Goal: Task Accomplishment & Management: Complete application form

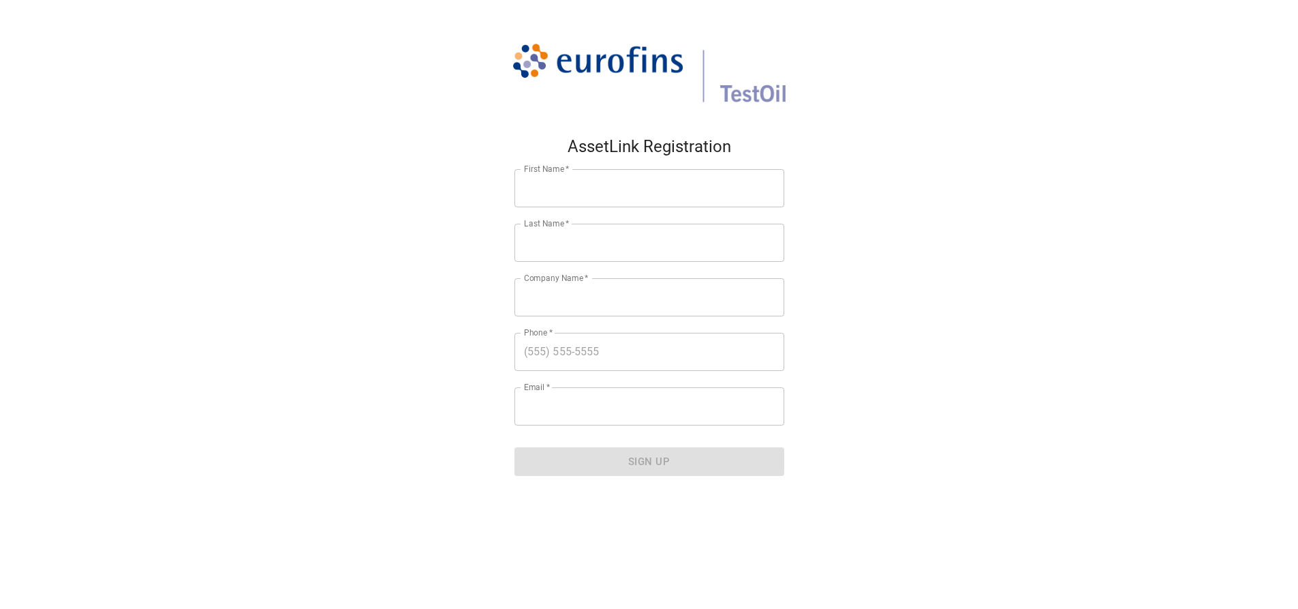
click at [578, 202] on input "First Name   *" at bounding box center [650, 188] width 270 height 38
type input "[PERSON_NAME]"
click at [643, 228] on input "Last Name   *" at bounding box center [650, 243] width 270 height 38
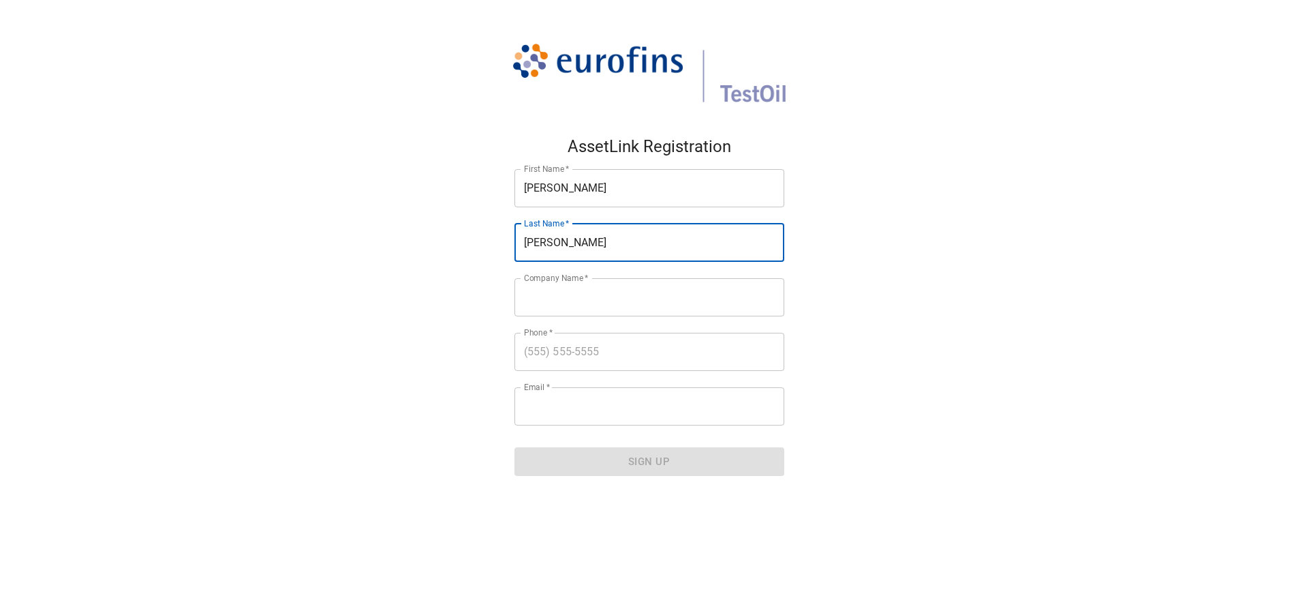
type input "[PERSON_NAME]"
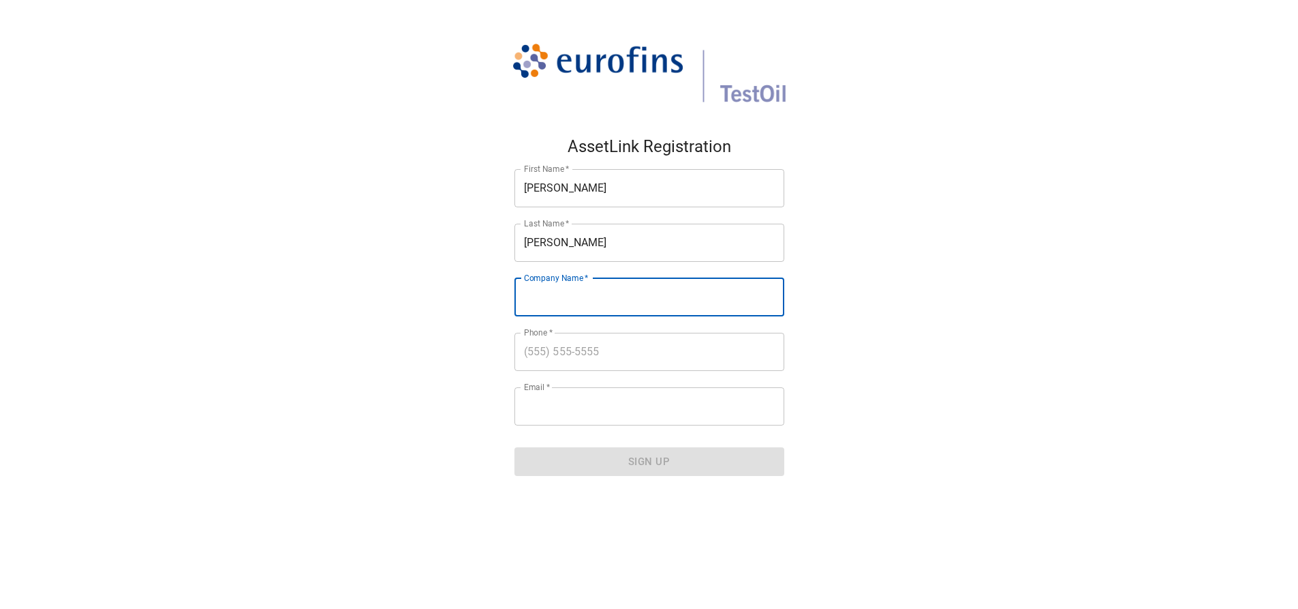
click at [661, 289] on input "Company Name   *" at bounding box center [650, 297] width 270 height 38
type input "[PERSON_NAME] Foods"
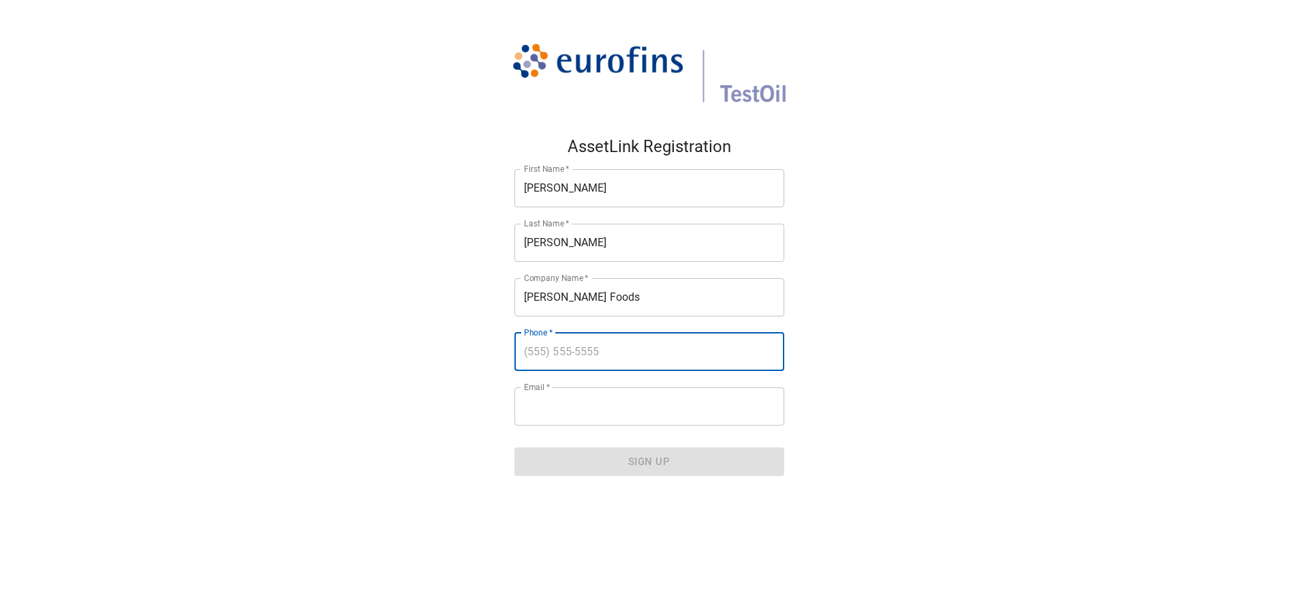
click at [639, 352] on input "text" at bounding box center [650, 352] width 270 height 38
type input "9084871009"
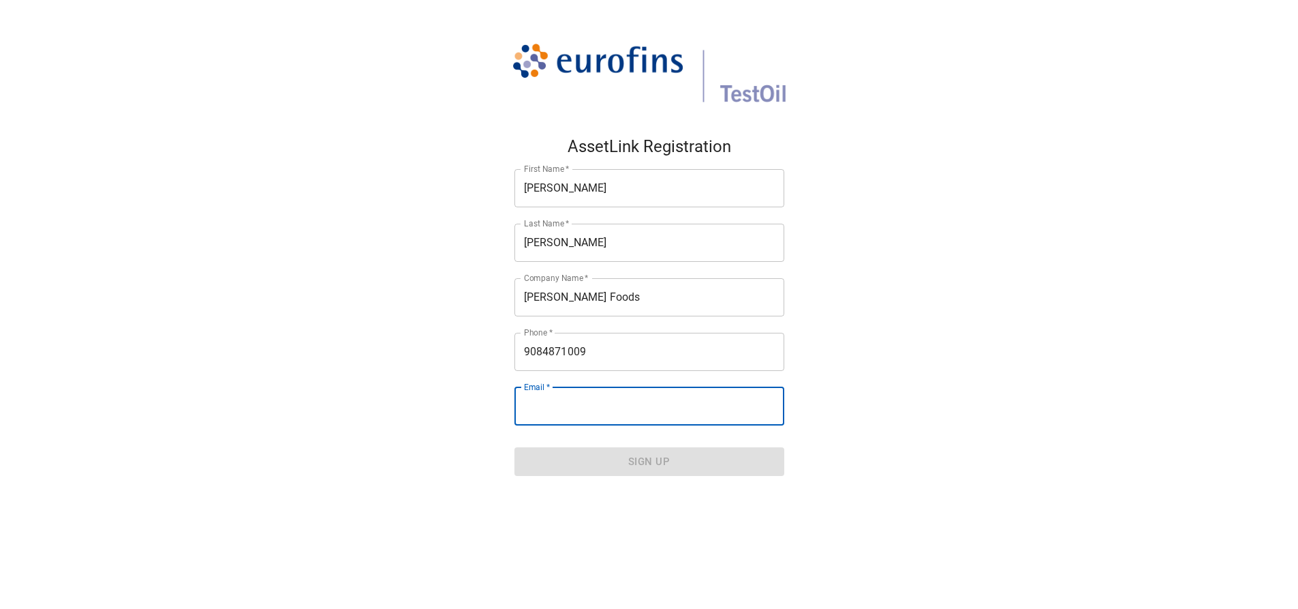
click at [634, 403] on input "Email   *" at bounding box center [650, 406] width 270 height 38
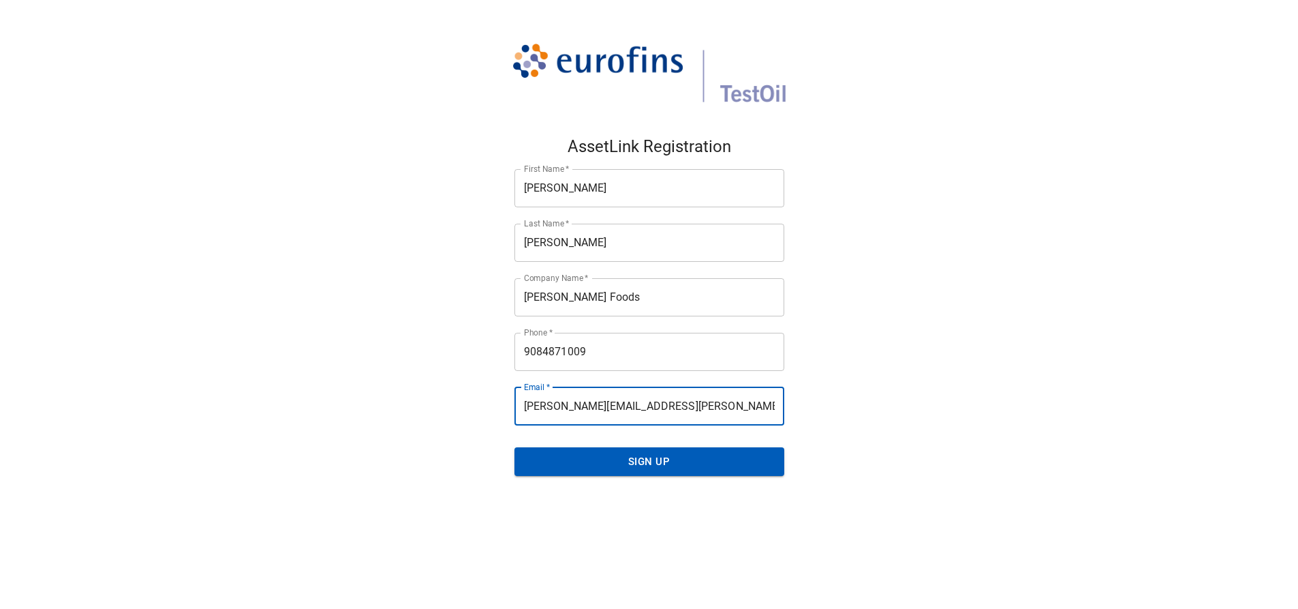
type input "[PERSON_NAME][EMAIL_ADDRESS][PERSON_NAME][DOMAIN_NAME]"
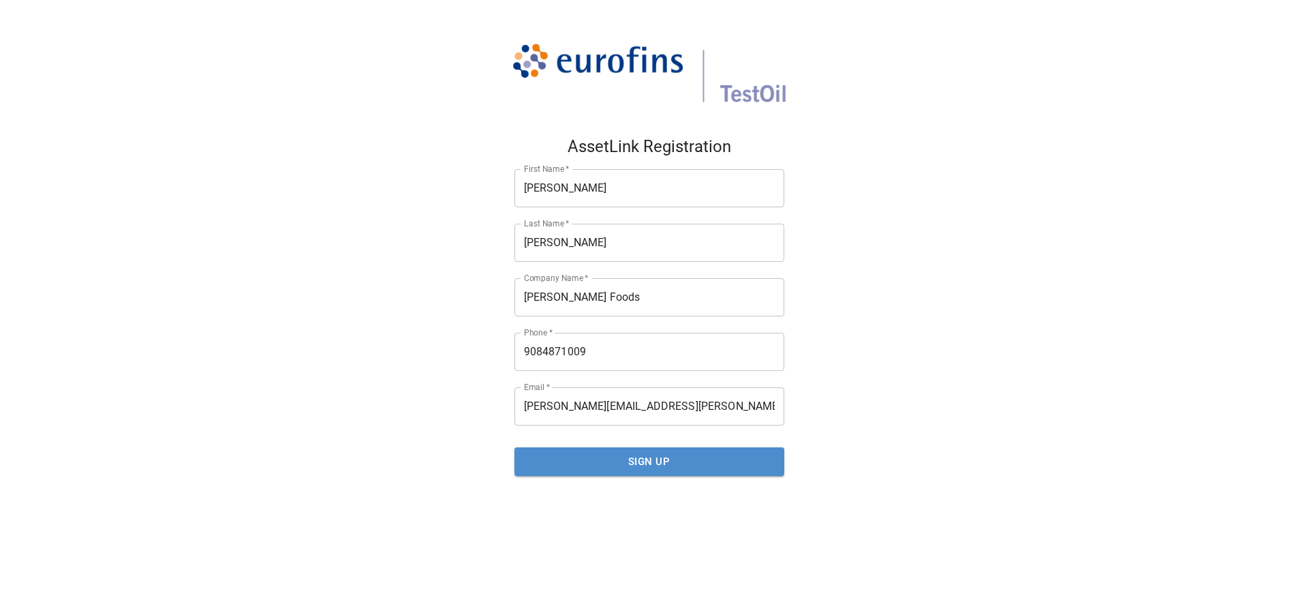
click at [639, 466] on span "Sign Up" at bounding box center [650, 461] width 240 height 18
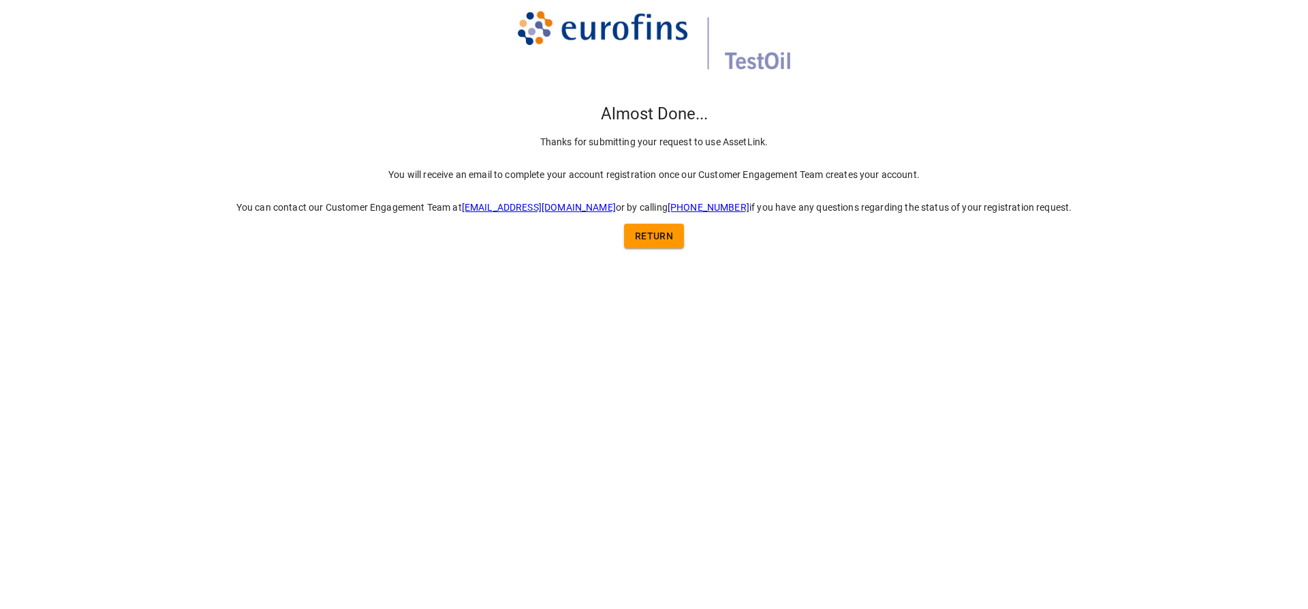
click at [661, 241] on span "return" at bounding box center [654, 236] width 38 height 17
